Goal: Check status: Check status

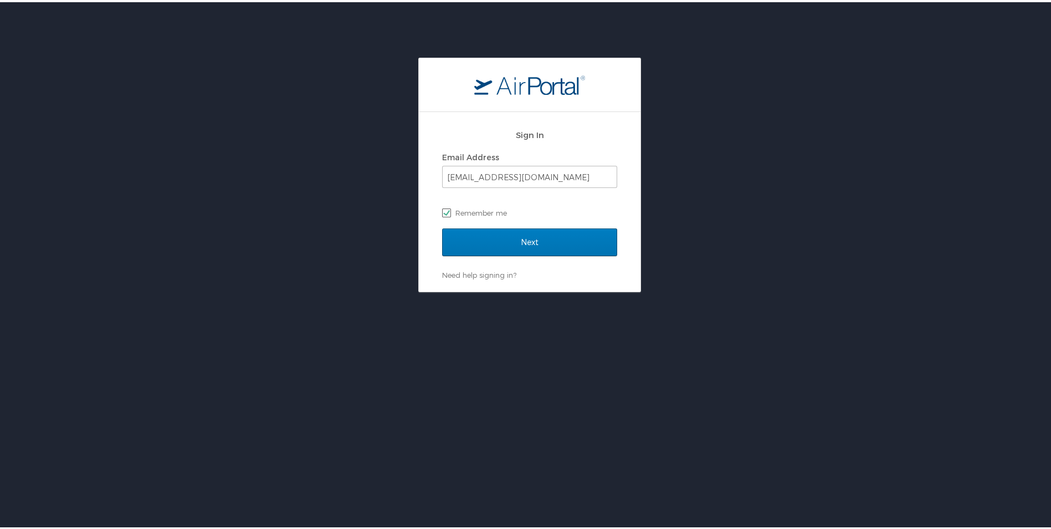
click at [477, 206] on label "Remember me" at bounding box center [529, 210] width 175 height 17
click at [449, 206] on input "Remember me" at bounding box center [445, 209] width 7 height 7
click at [531, 174] on input "etoca@suno.edu" at bounding box center [530, 174] width 174 height 21
click at [442, 213] on label "Remember me" at bounding box center [529, 210] width 175 height 17
click at [442, 213] on input "Remember me" at bounding box center [445, 209] width 7 height 7
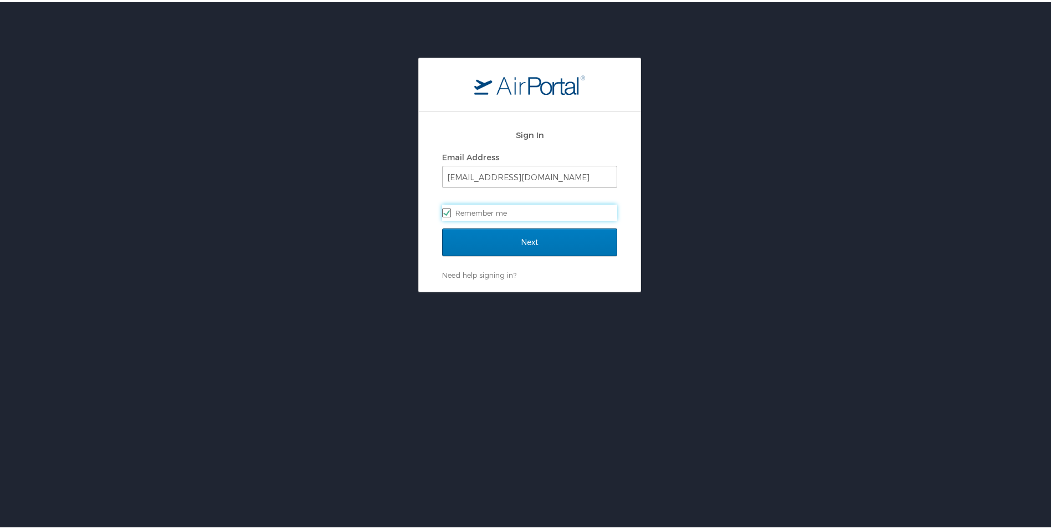
click at [480, 213] on label "Remember me" at bounding box center [529, 210] width 175 height 17
click at [449, 213] on input "Remember me" at bounding box center [445, 209] width 7 height 7
checkbox input "false"
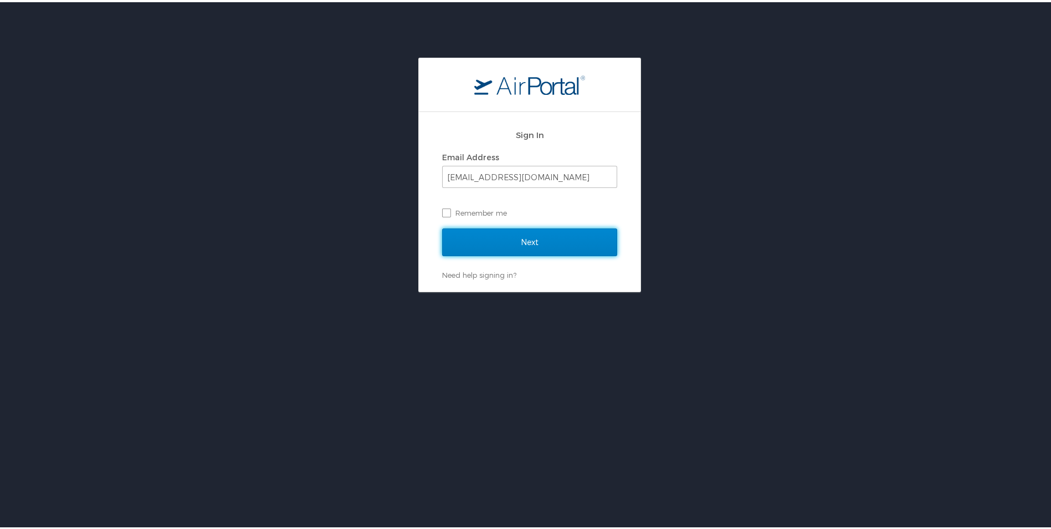
click at [463, 246] on input "Next" at bounding box center [529, 240] width 175 height 28
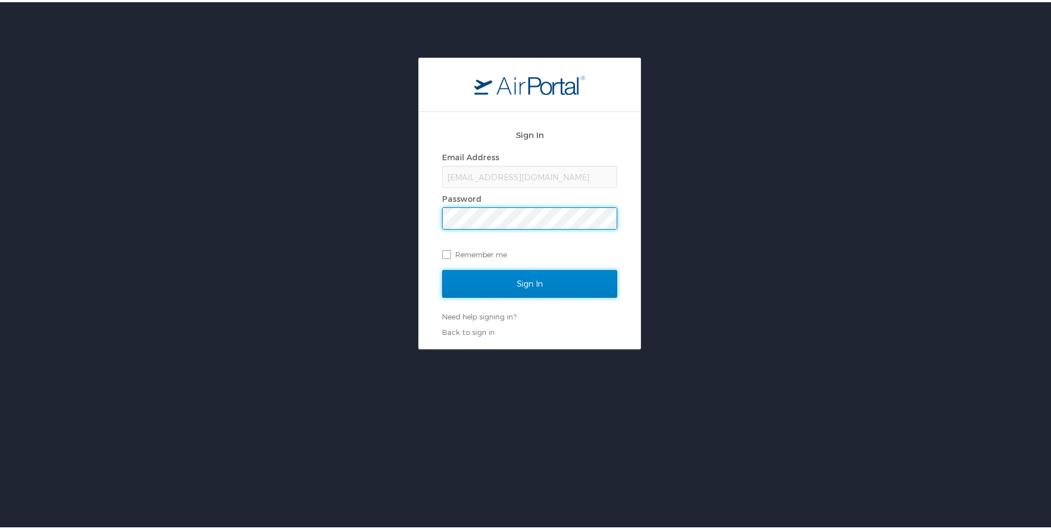
click at [455, 287] on input "Sign In" at bounding box center [529, 282] width 175 height 28
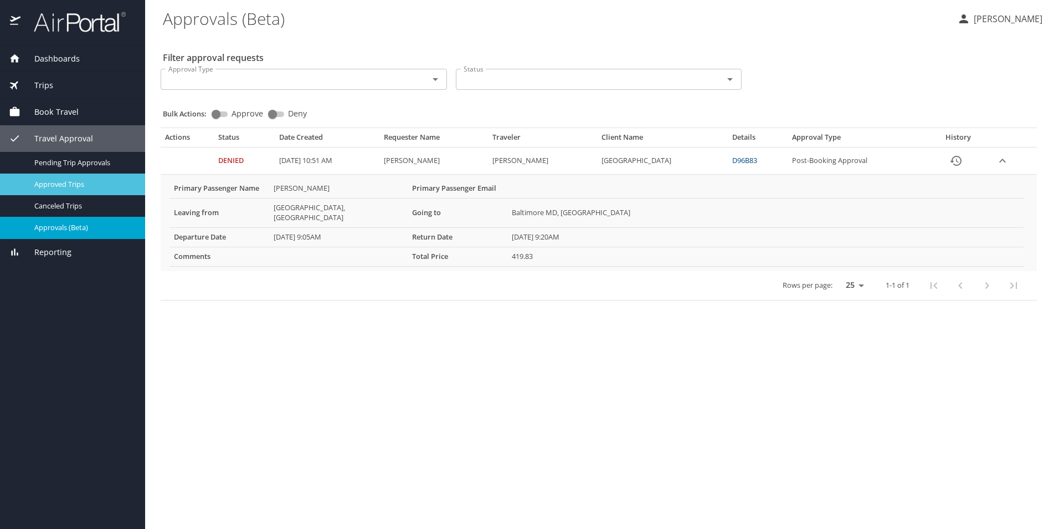
click at [73, 185] on span "Approved Trips" at bounding box center [83, 184] width 98 height 11
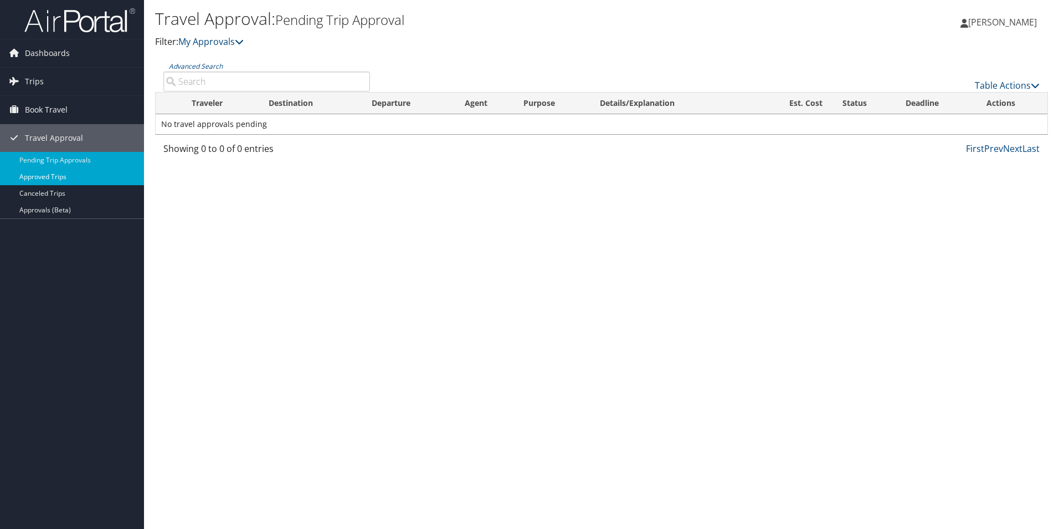
click at [45, 177] on link "Approved Trips" at bounding box center [72, 176] width 144 height 17
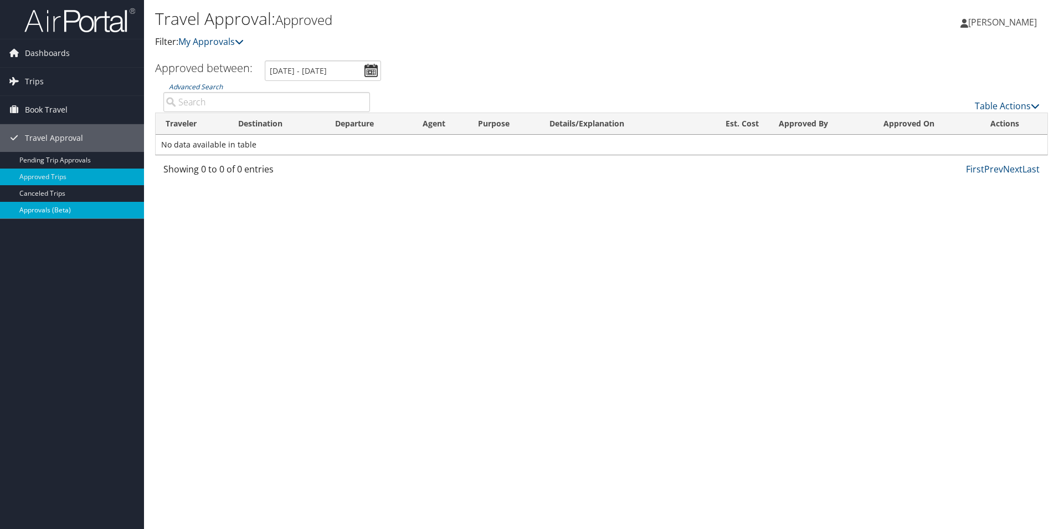
click at [48, 211] on link "Approvals (Beta)" at bounding box center [72, 210] width 144 height 17
